Goal: Book appointment/travel/reservation

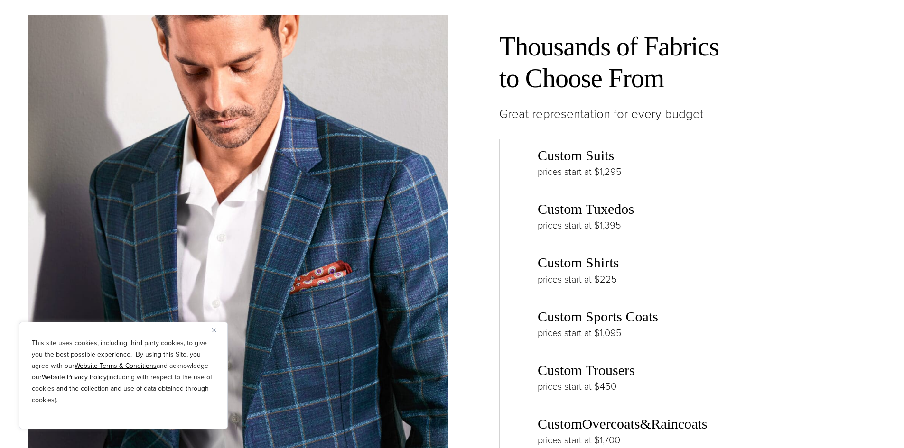
click at [572, 159] on link "Custom Suits" at bounding box center [576, 156] width 76 height 16
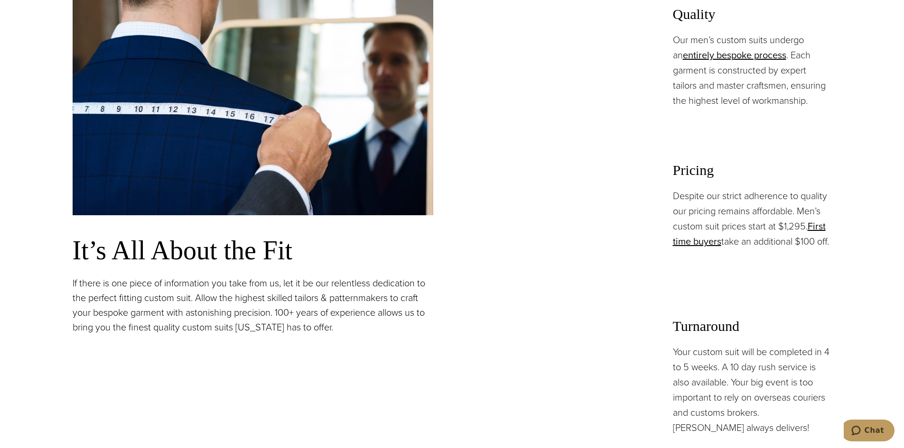
scroll to position [854, 0]
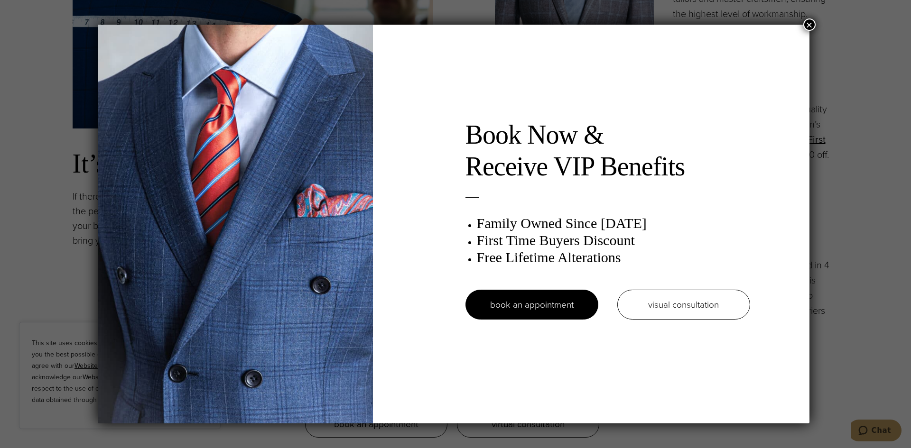
click at [812, 26] on button "×" at bounding box center [809, 25] width 12 height 12
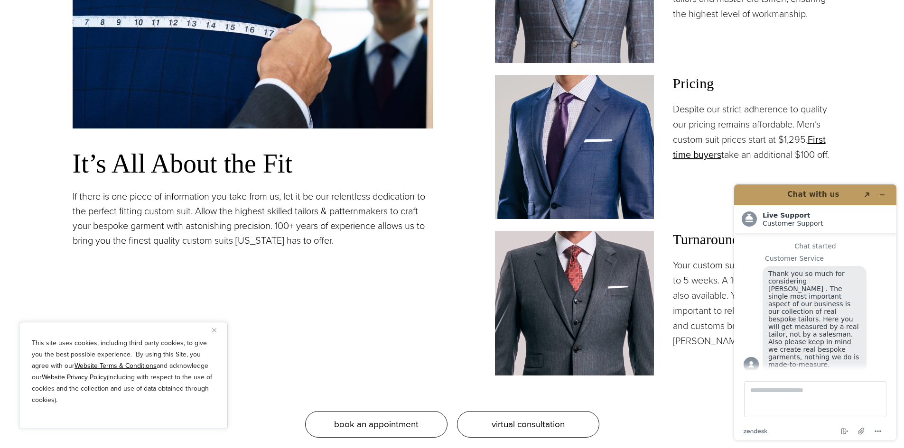
scroll to position [0, 0]
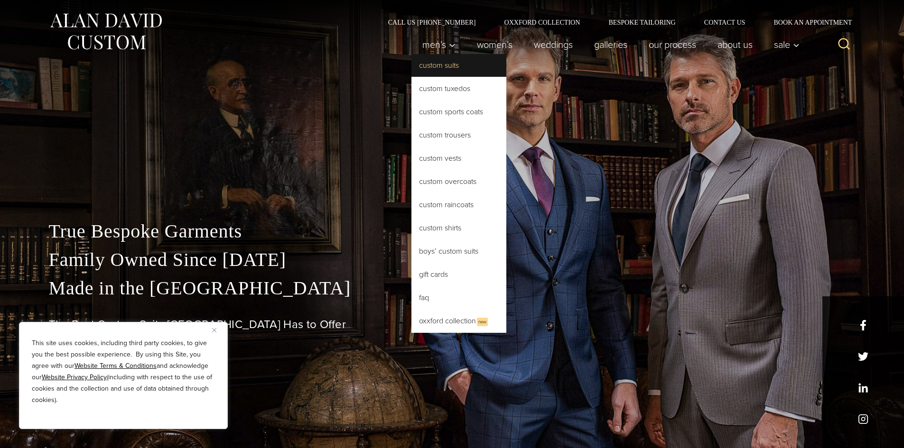
click at [449, 68] on link "Custom Suits" at bounding box center [458, 65] width 95 height 23
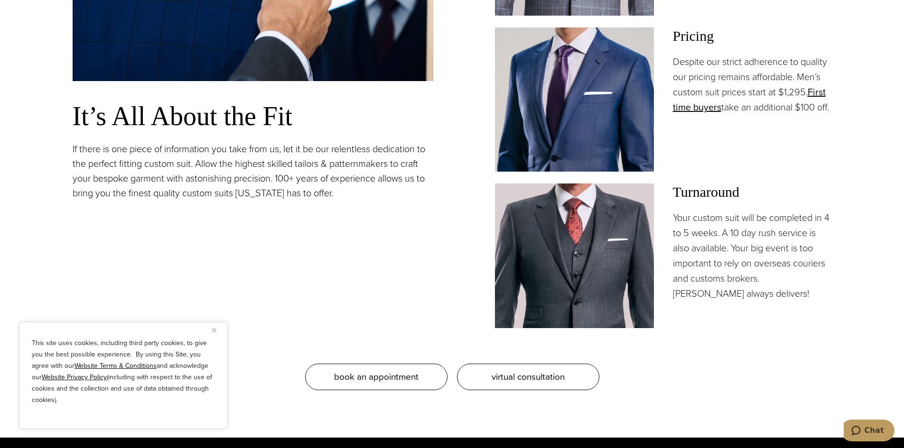
click at [721, 233] on p "Your custom suit will be completed in 4 to 5 weeks. A 10 day rush service is al…" at bounding box center [752, 255] width 159 height 91
click at [709, 239] on p "Your custom suit will be completed in 4 to 5 weeks. A 10 day rush service is al…" at bounding box center [752, 255] width 159 height 91
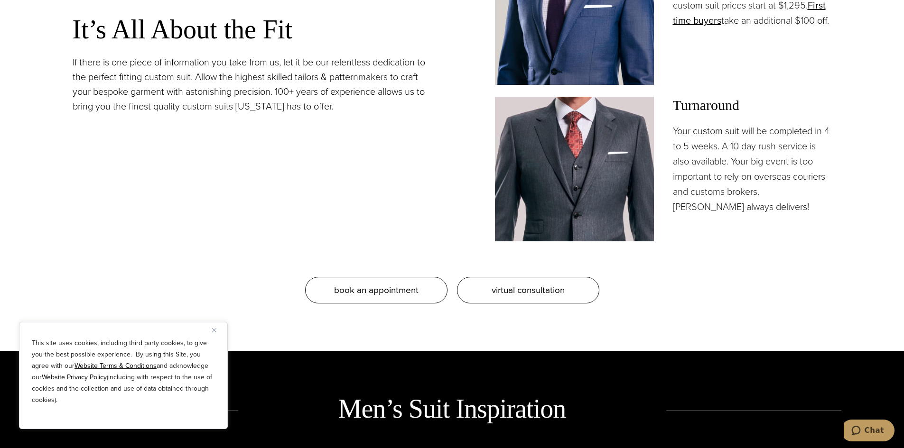
scroll to position [1091, 0]
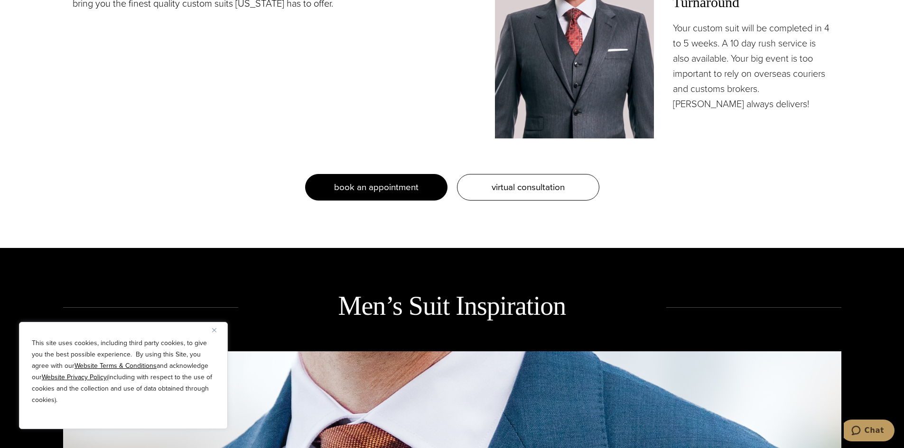
click at [428, 191] on link "book an appointment" at bounding box center [376, 187] width 142 height 27
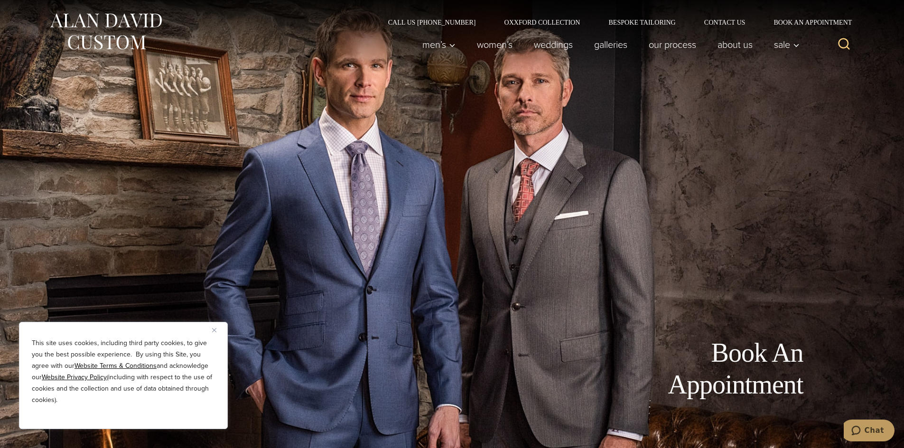
click at [216, 329] on img "Close" at bounding box center [214, 330] width 4 height 4
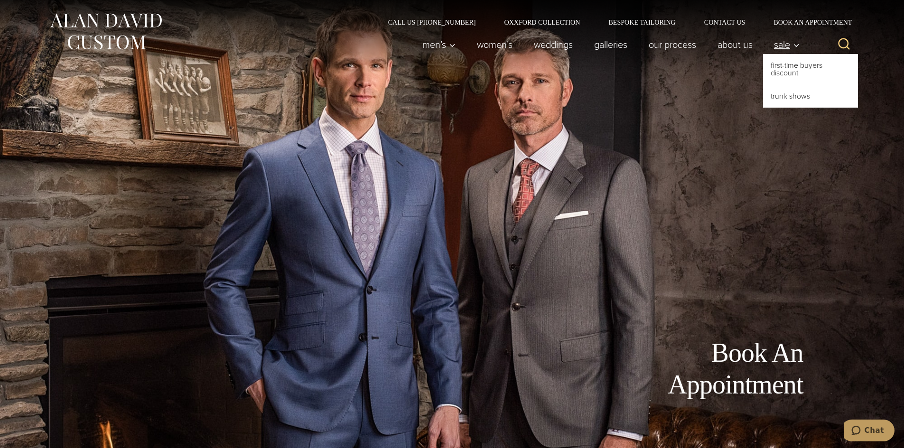
click at [774, 49] on span "Sale" at bounding box center [787, 44] width 26 height 9
click at [778, 66] on link "First-Time Buyers Discount" at bounding box center [810, 69] width 95 height 30
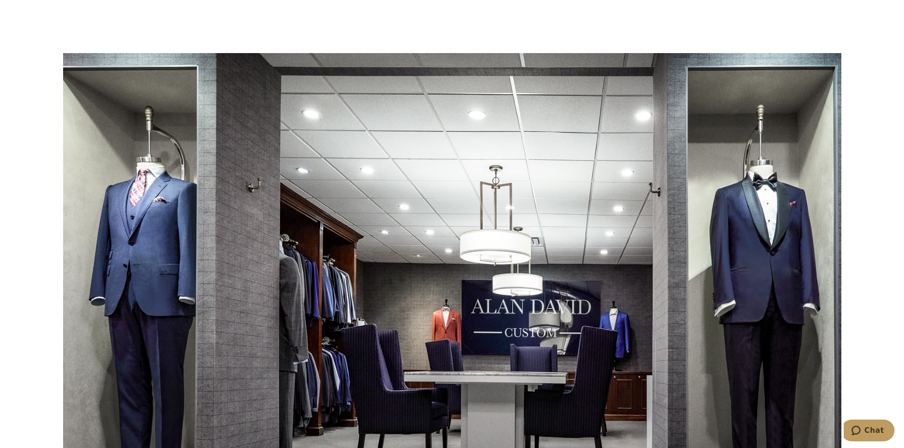
scroll to position [1850, 0]
